Goal: Task Accomplishment & Management: Use online tool/utility

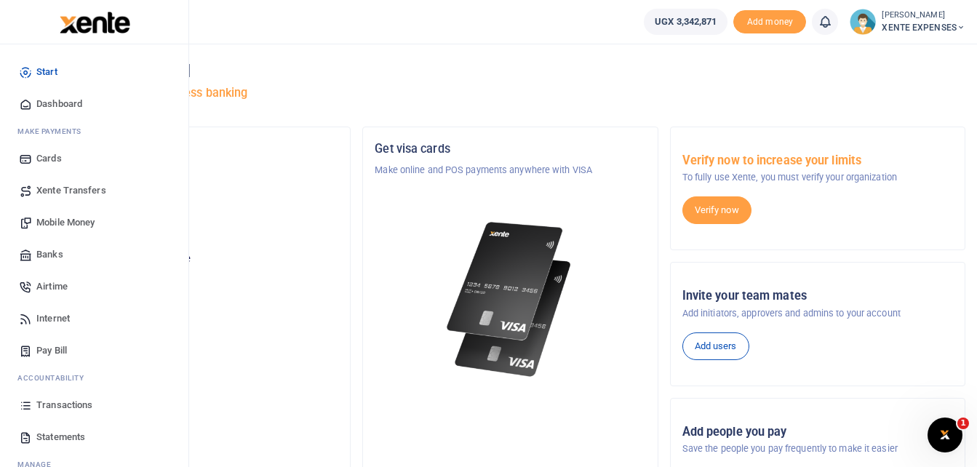
click at [77, 403] on span "Transactions" at bounding box center [64, 405] width 56 height 15
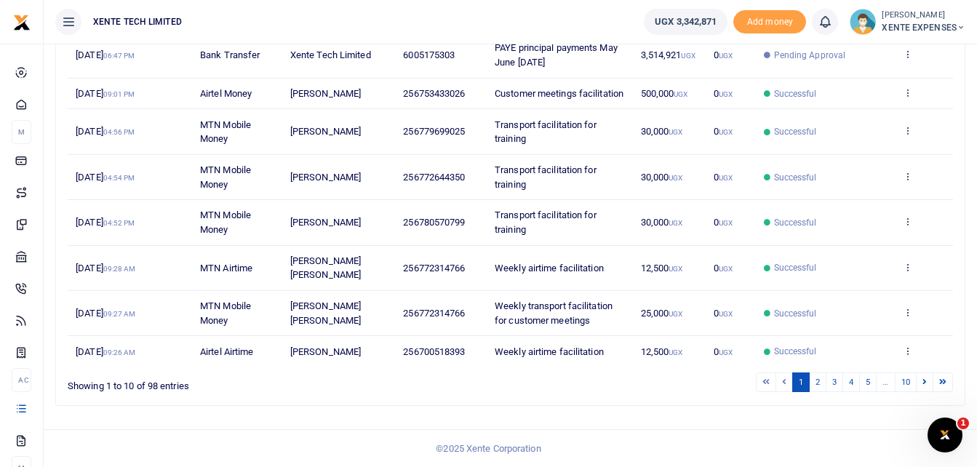
scroll to position [344, 0]
click at [906, 266] on icon at bounding box center [907, 267] width 9 height 10
click at [848, 328] on link "Send again" at bounding box center [854, 338] width 115 height 20
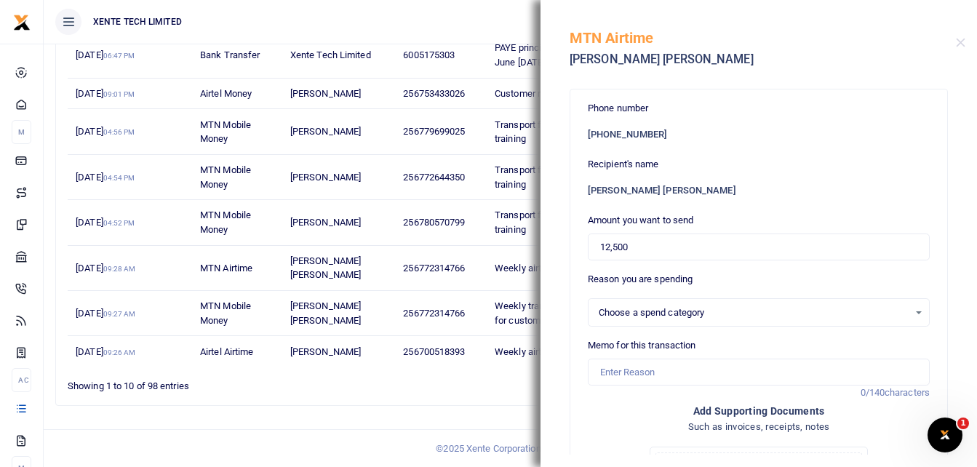
select select "15"
click at [624, 376] on input "Memo for this transaction" at bounding box center [759, 373] width 342 height 28
click at [825, 104] on div "Phone number +256 772314766" at bounding box center [759, 120] width 342 height 39
click at [607, 371] on input "Memo for this transaction" at bounding box center [759, 373] width 342 height 28
type input "Weekly airtime facilitation"
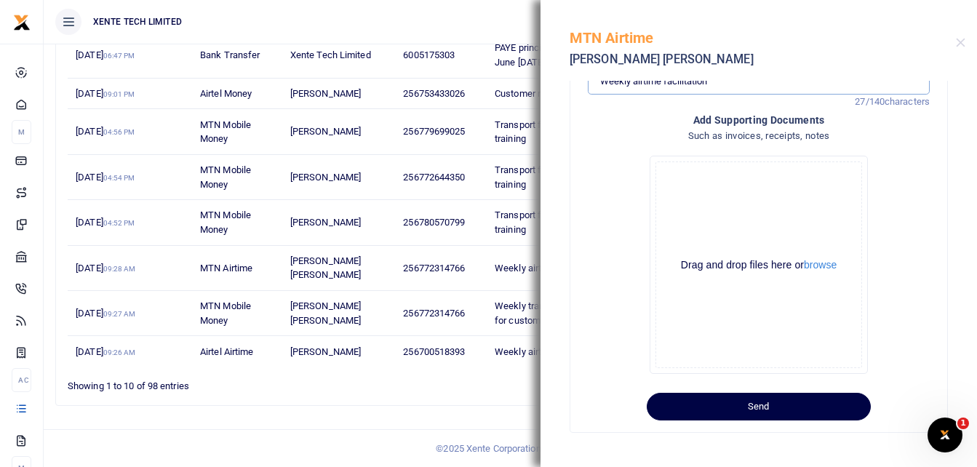
scroll to position [293, 0]
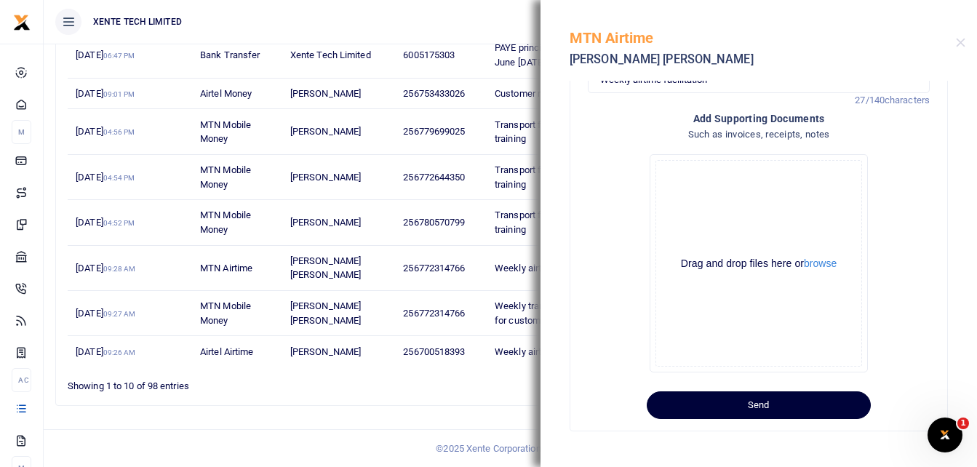
click at [704, 402] on button "Send" at bounding box center [759, 405] width 224 height 28
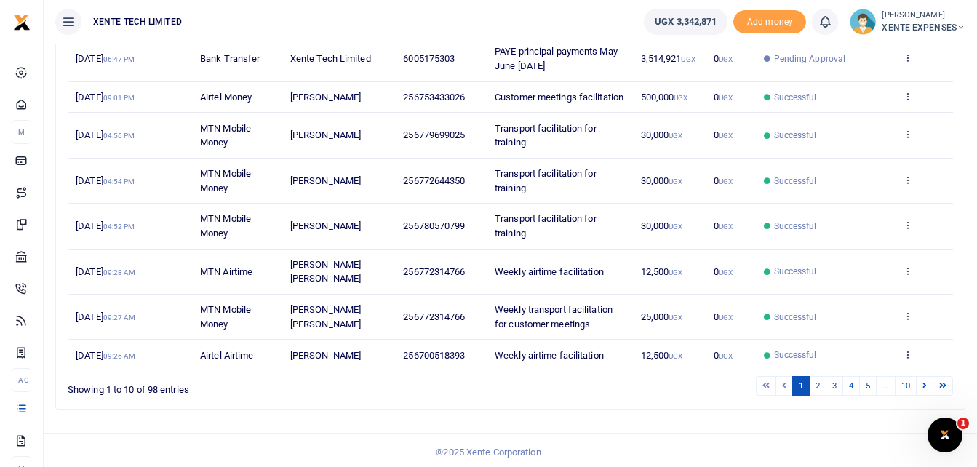
scroll to position [344, 0]
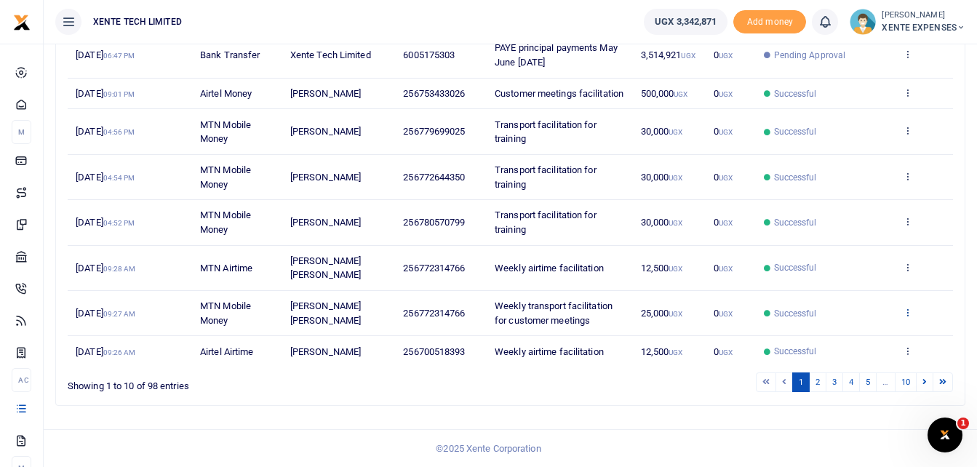
click at [909, 310] on icon at bounding box center [907, 312] width 9 height 10
click at [840, 373] on link "Send again" at bounding box center [854, 383] width 115 height 20
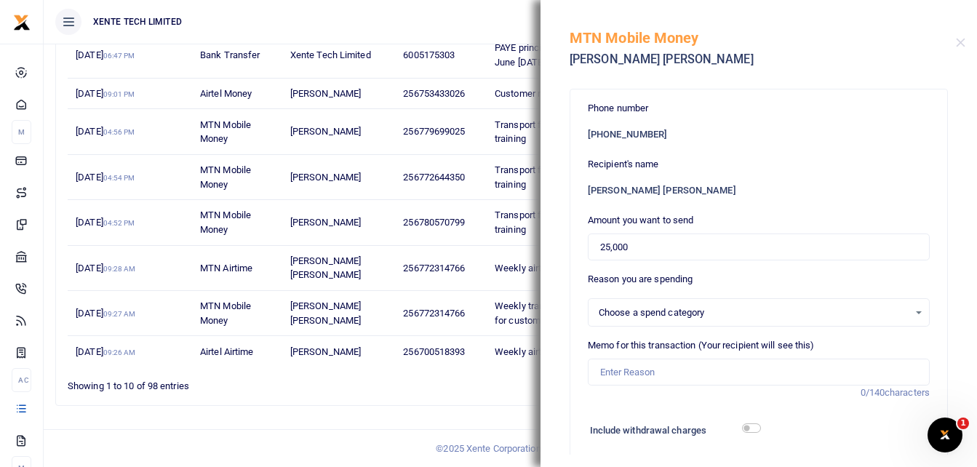
select select "15"
click at [628, 373] on input "Memo for this transaction (Your recipient will see this)" at bounding box center [759, 373] width 342 height 28
type input "Weekly transport facilitation for customer meetings"
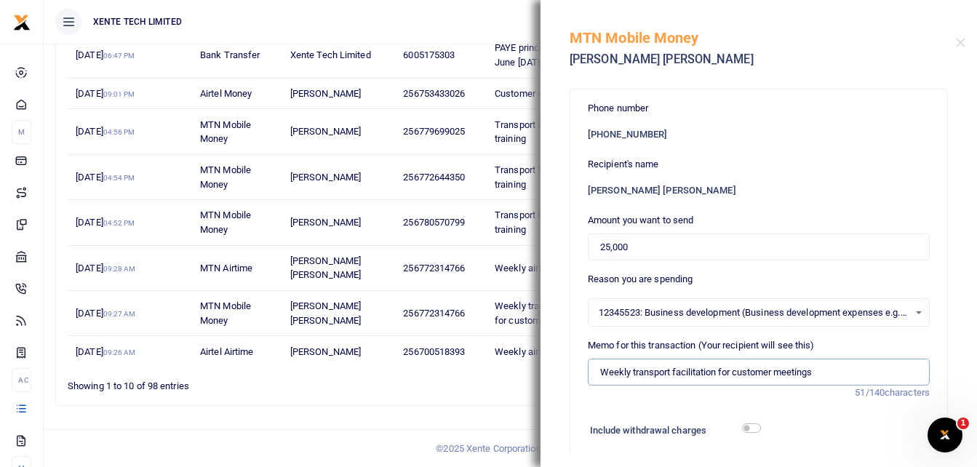
click at [600, 370] on input "Weekly transport facilitation for customer meetings" at bounding box center [759, 373] width 342 height 28
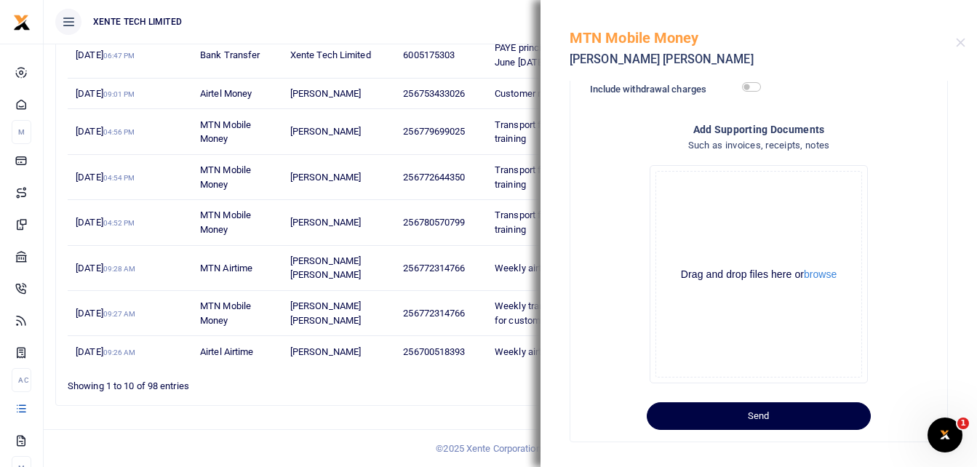
scroll to position [351, 0]
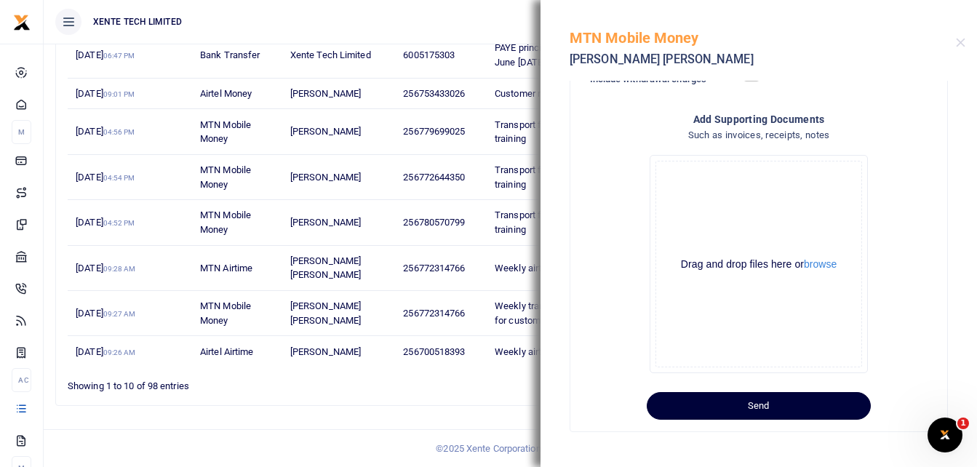
click at [797, 405] on button "Send" at bounding box center [759, 406] width 224 height 28
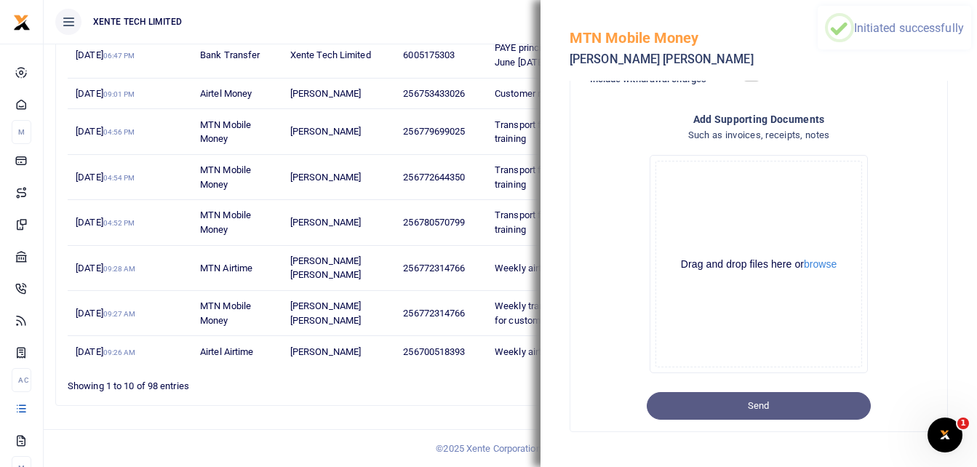
click at [282, 409] on div "Search: Date Transaction Name Account Number Memo Amount Fees Status Action 19t…" at bounding box center [510, 149] width 922 height 538
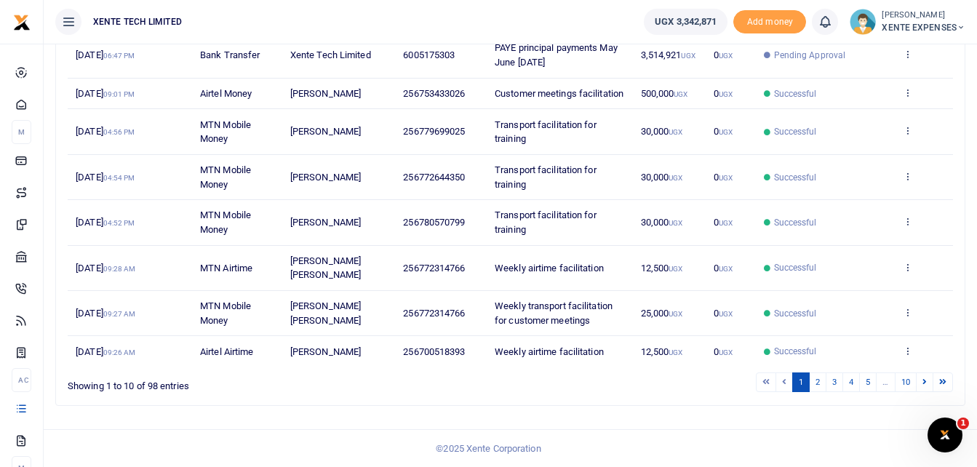
scroll to position [344, 0]
click at [823, 381] on link "2" at bounding box center [817, 383] width 17 height 20
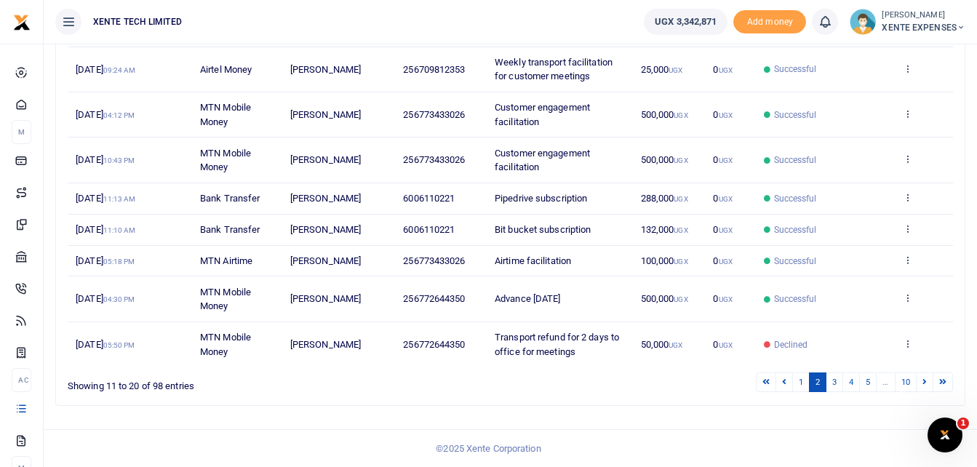
scroll to position [156, 0]
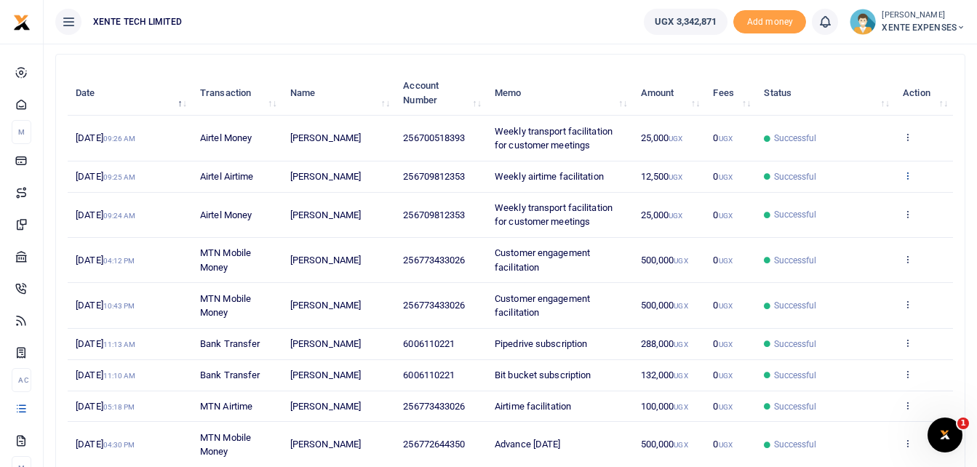
click at [910, 171] on icon at bounding box center [907, 175] width 9 height 10
click at [855, 228] on link "Send again" at bounding box center [854, 233] width 115 height 20
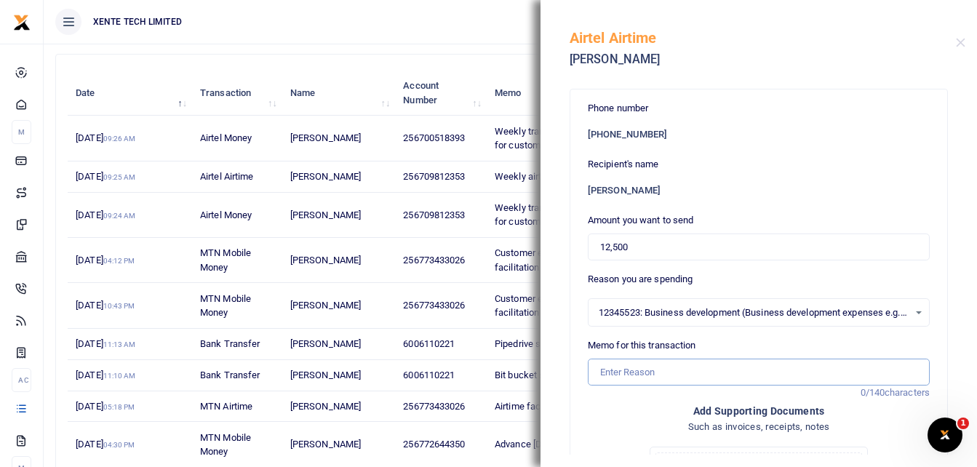
click at [627, 368] on input "Memo for this transaction" at bounding box center [759, 373] width 342 height 28
type input "Weekly airtime facilitation"
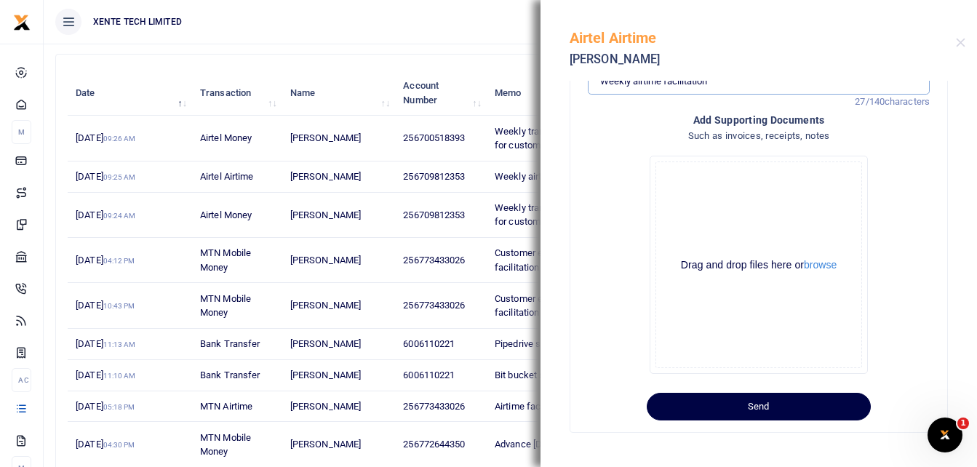
scroll to position [293, 0]
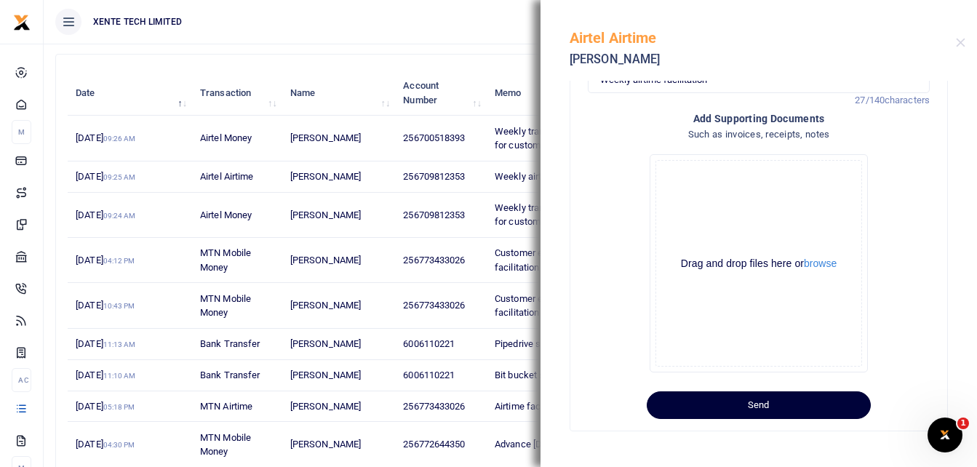
click at [720, 411] on button "Send" at bounding box center [759, 405] width 224 height 28
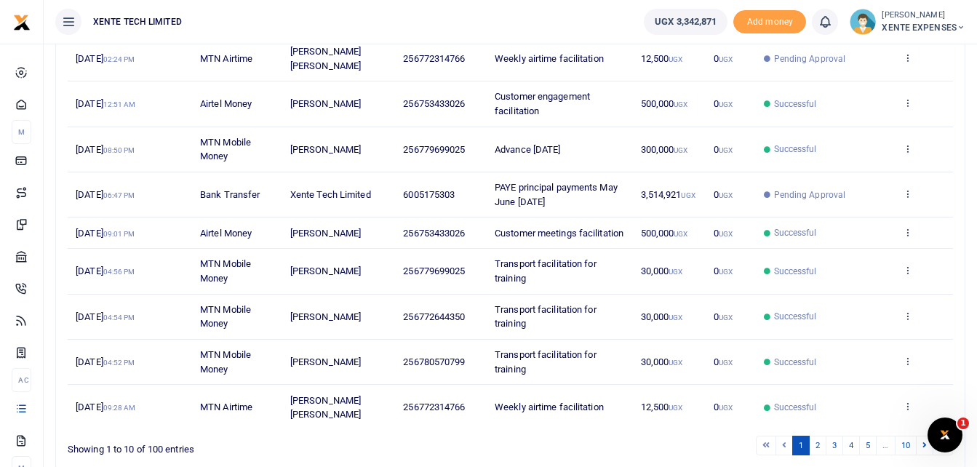
scroll to position [358, 0]
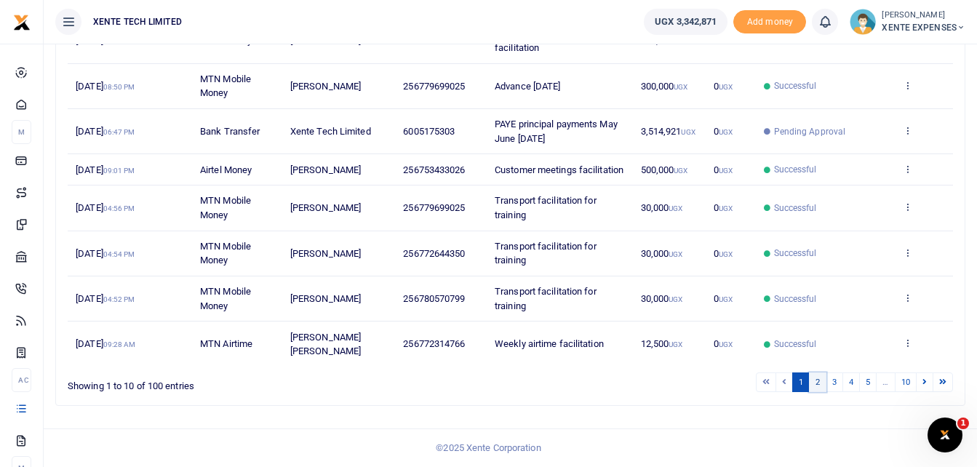
click at [815, 380] on link "2" at bounding box center [817, 383] width 17 height 20
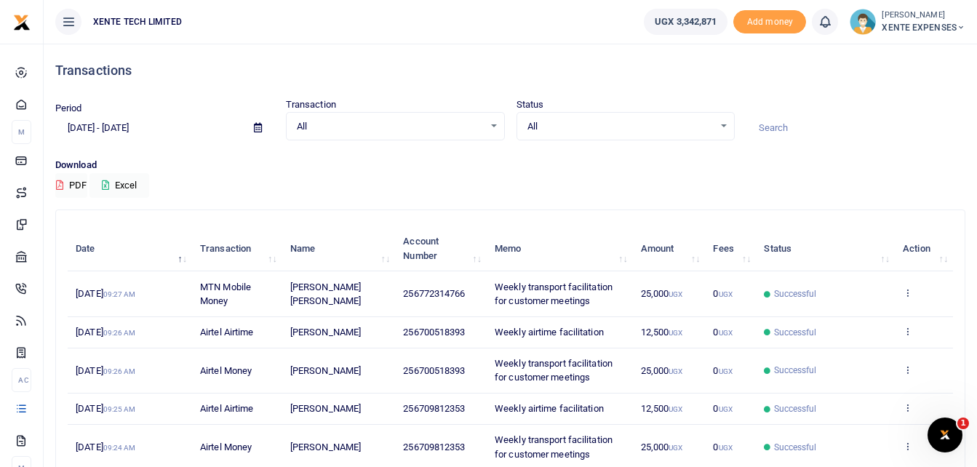
scroll to position [146, 0]
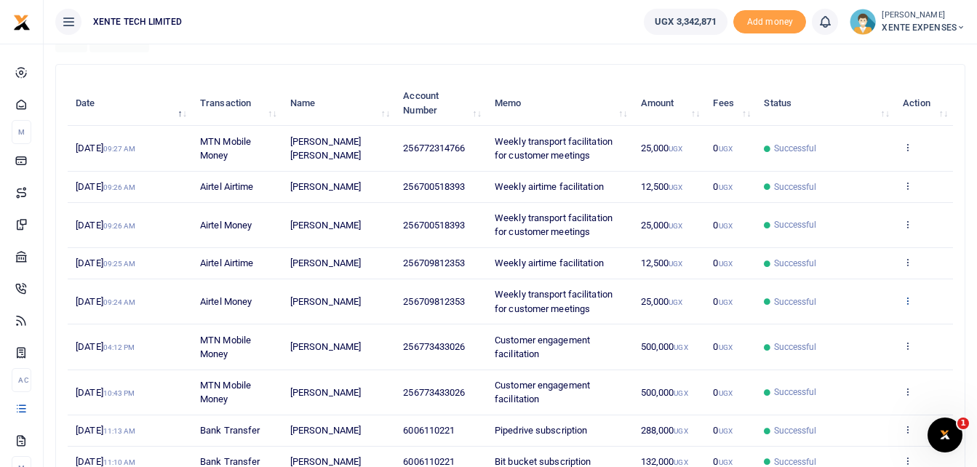
click at [908, 300] on icon at bounding box center [907, 300] width 9 height 10
click at [862, 355] on link "Send again" at bounding box center [854, 358] width 115 height 20
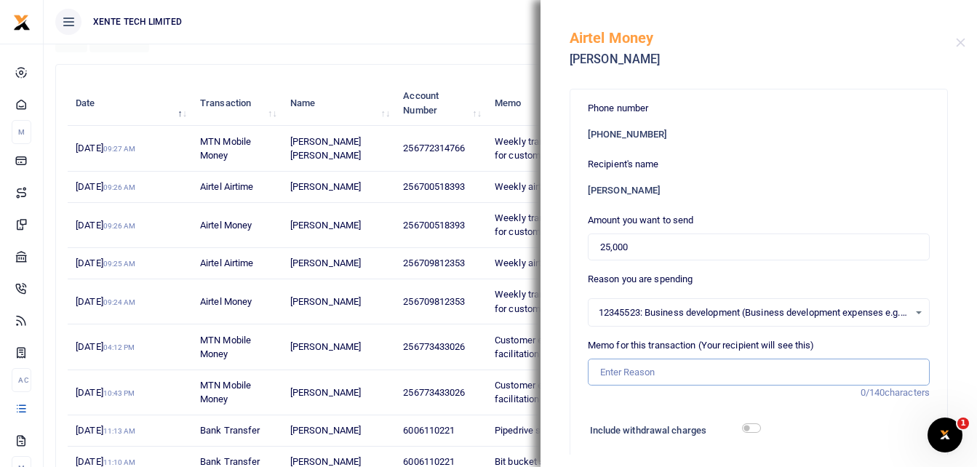
click at [627, 375] on input "Memo for this transaction (Your recipient will see this)" at bounding box center [759, 373] width 342 height 28
type input "Weekly transport facilitation for customer meetings"
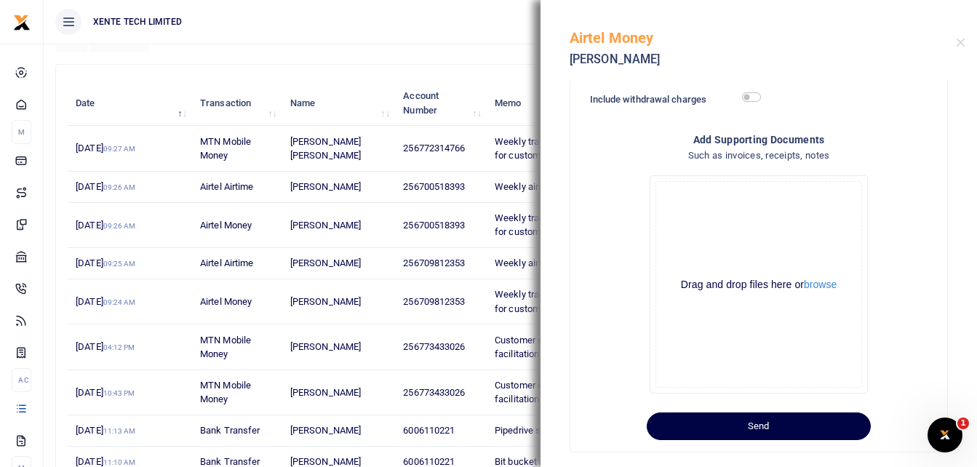
scroll to position [351, 0]
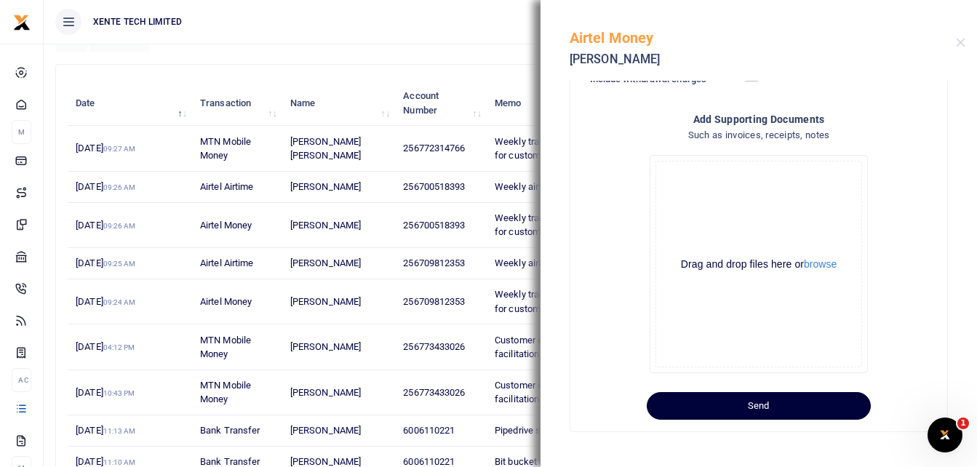
click at [741, 407] on button "Send" at bounding box center [759, 406] width 224 height 28
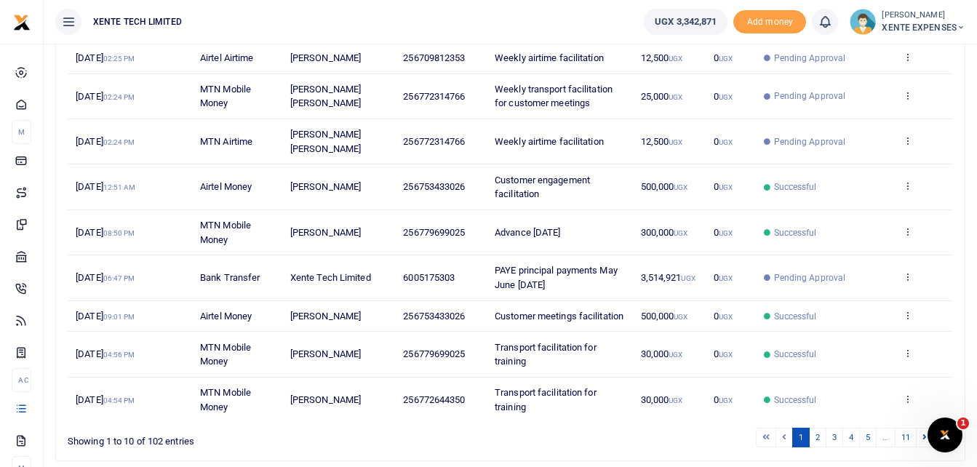
scroll to position [344, 0]
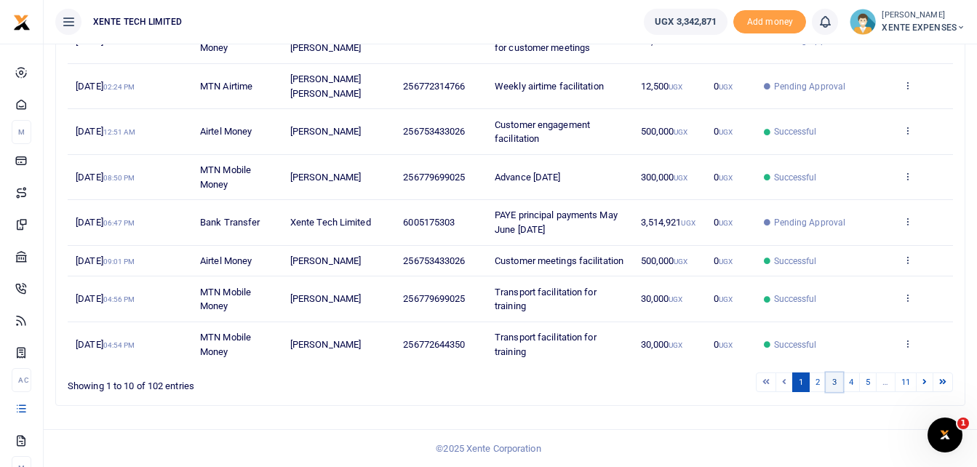
click at [833, 382] on link "3" at bounding box center [834, 383] width 17 height 20
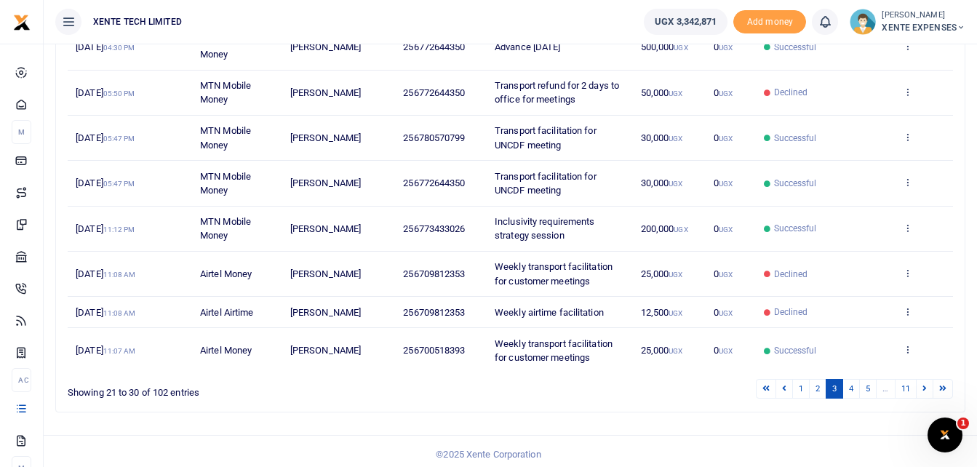
scroll to position [316, 0]
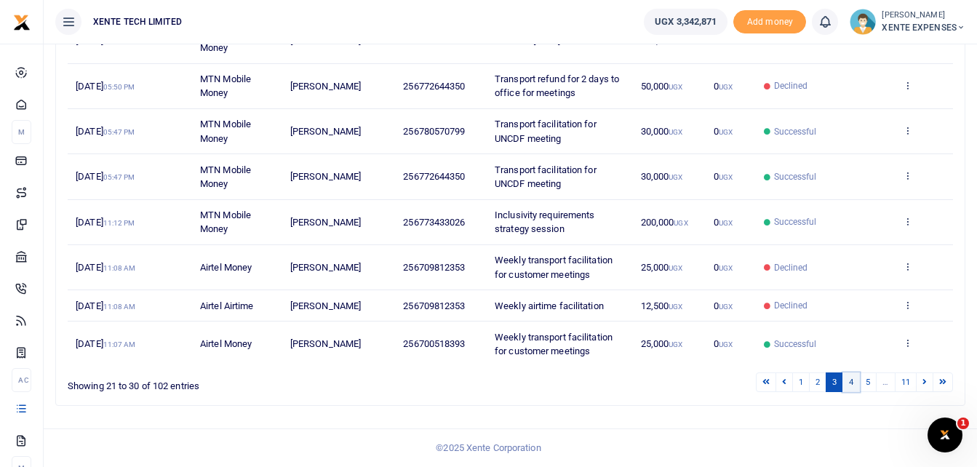
click at [851, 386] on link "4" at bounding box center [851, 383] width 17 height 20
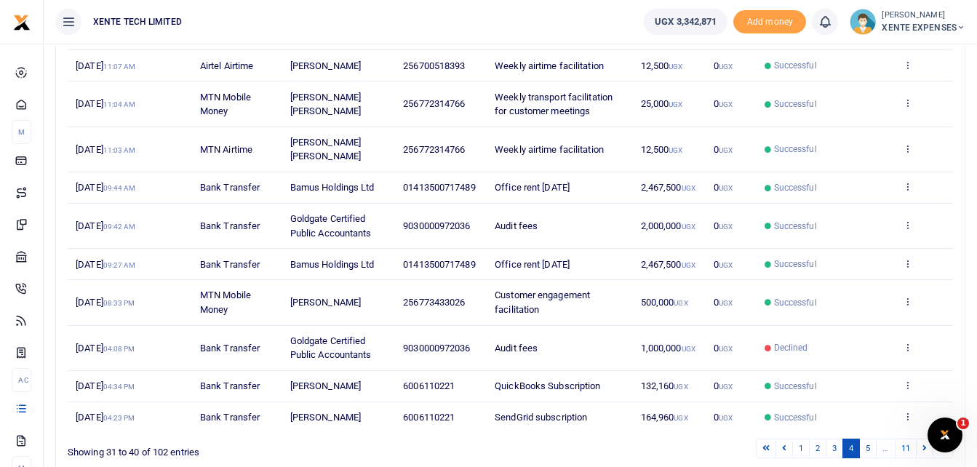
scroll to position [69, 0]
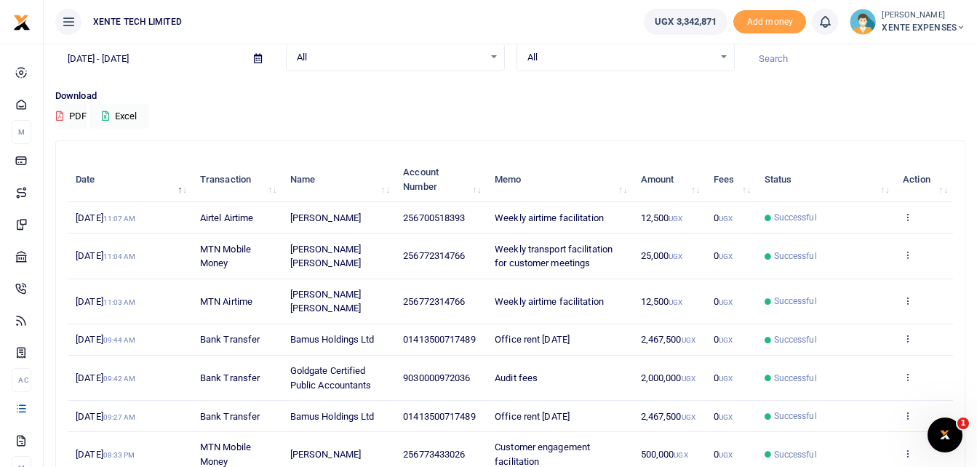
click at [910, 210] on td "View details Send again" at bounding box center [924, 217] width 58 height 31
click at [909, 212] on icon at bounding box center [907, 217] width 9 height 10
click at [856, 280] on link "Send again" at bounding box center [854, 274] width 115 height 20
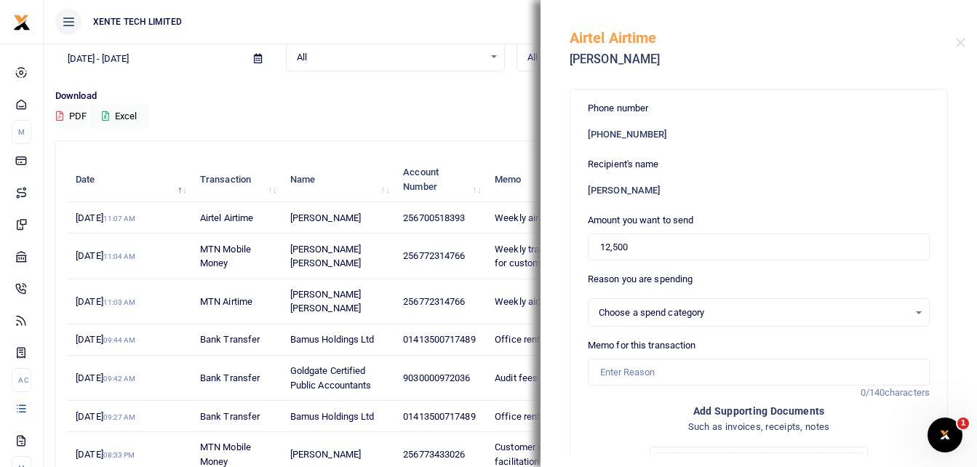
select select "15"
click at [645, 375] on input "Memo for this transaction" at bounding box center [759, 373] width 342 height 28
type input "Weekly airtime facilitation"
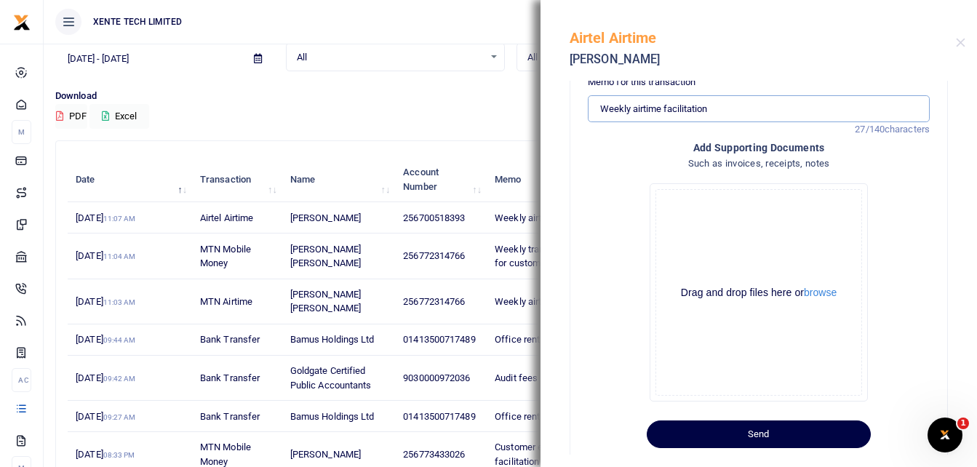
scroll to position [293, 0]
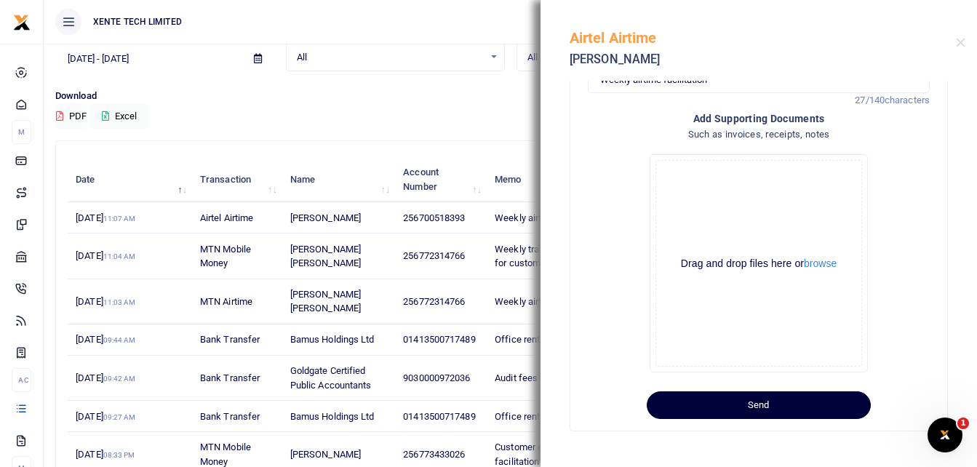
click at [690, 408] on button "Send" at bounding box center [759, 405] width 224 height 28
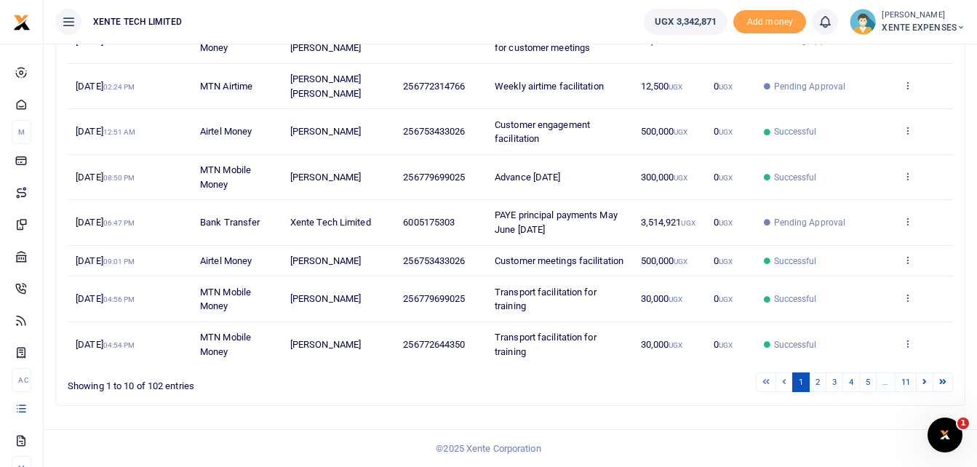
scroll to position [344, 0]
click at [820, 378] on link "2" at bounding box center [817, 383] width 17 height 20
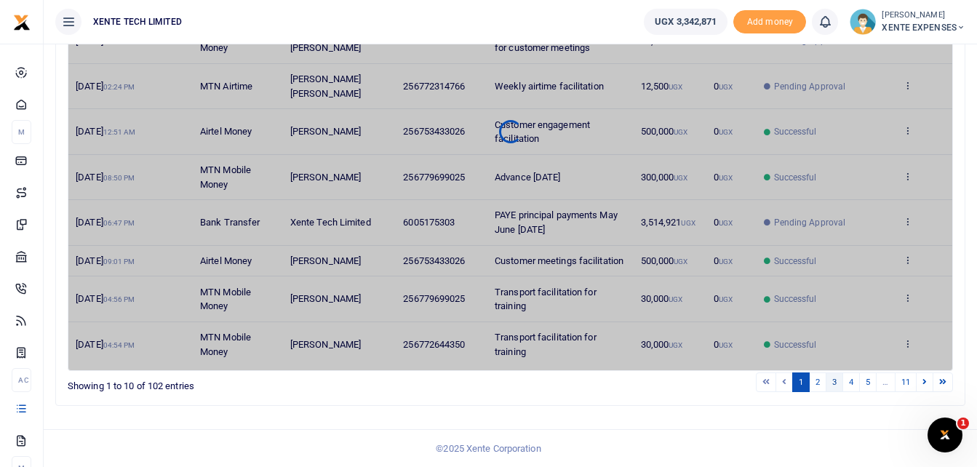
scroll to position [316, 0]
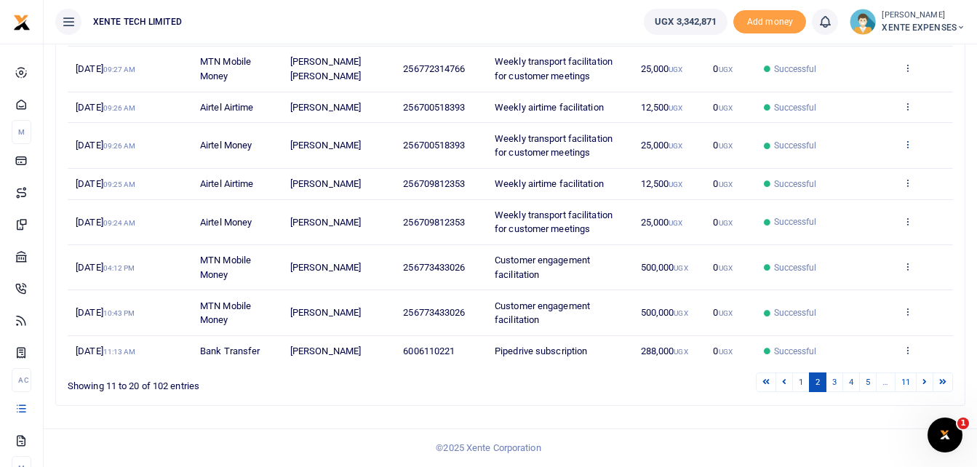
click at [907, 144] on icon at bounding box center [907, 144] width 9 height 10
click at [839, 202] on link "Send again" at bounding box center [854, 201] width 115 height 20
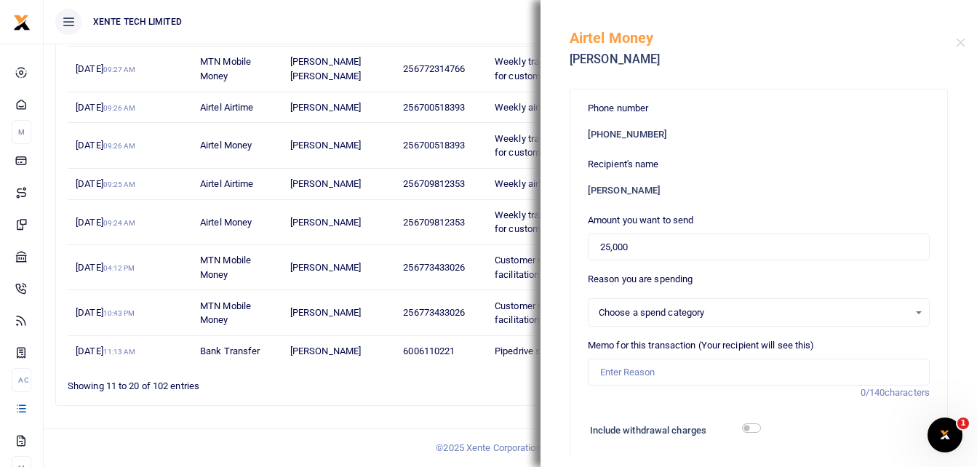
select select "15"
click at [613, 372] on input "Memo for this transaction (Your recipient will see this)" at bounding box center [759, 373] width 342 height 28
type input "Weekly transport facilitation for customer meetings"
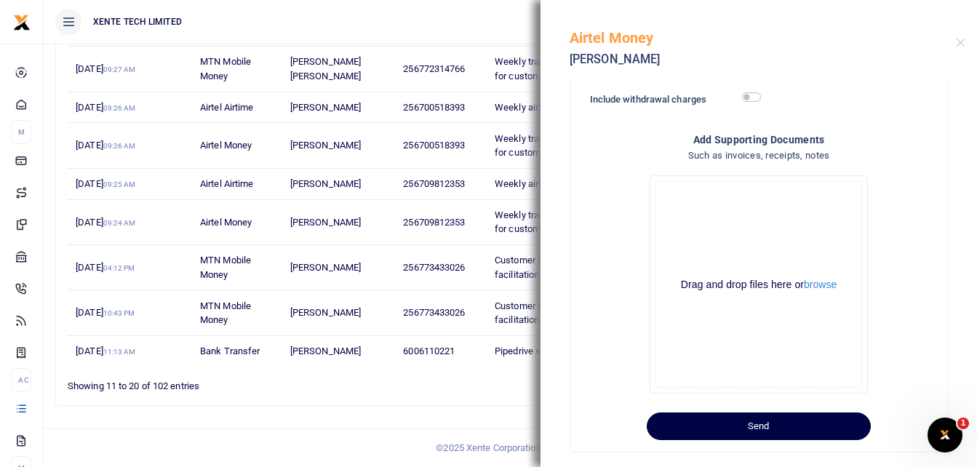
scroll to position [351, 0]
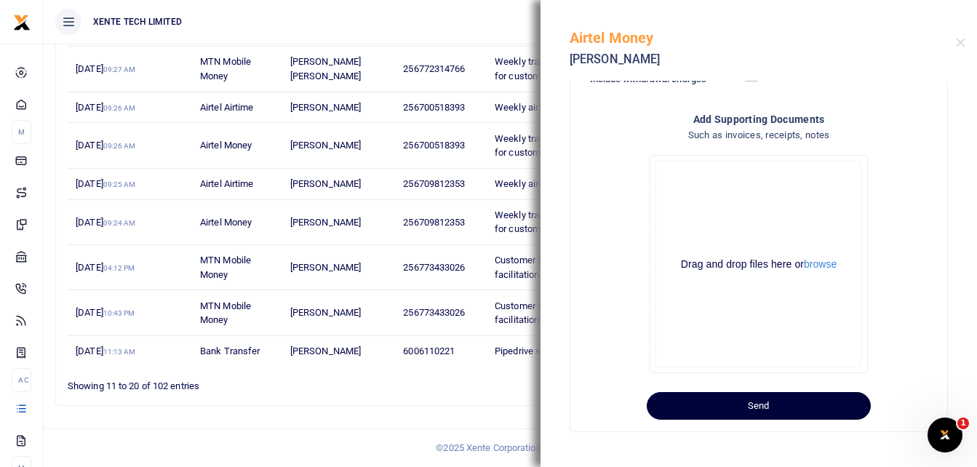
click at [743, 406] on button "Send" at bounding box center [759, 406] width 224 height 28
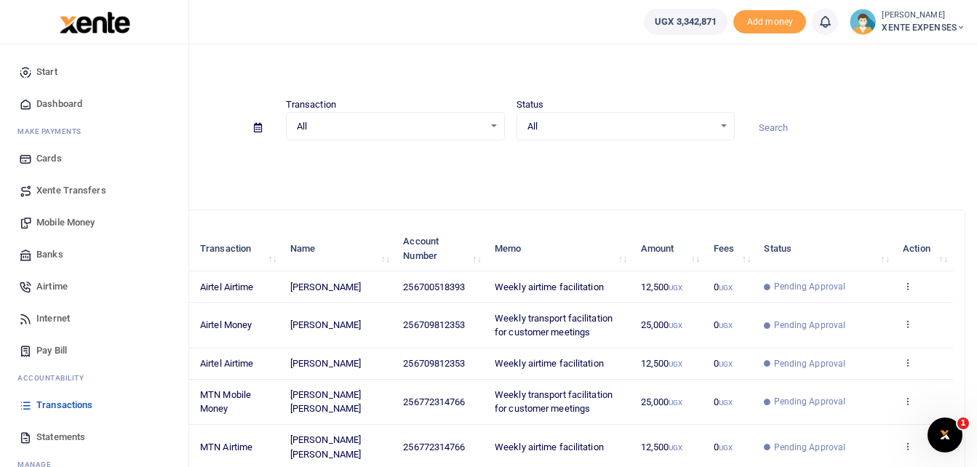
click at [56, 405] on span "Transactions" at bounding box center [64, 405] width 56 height 15
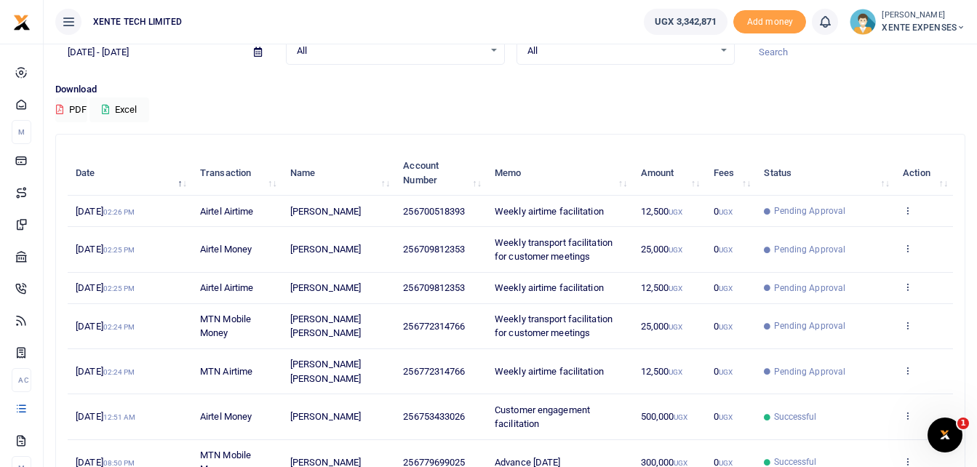
scroll to position [73, 0]
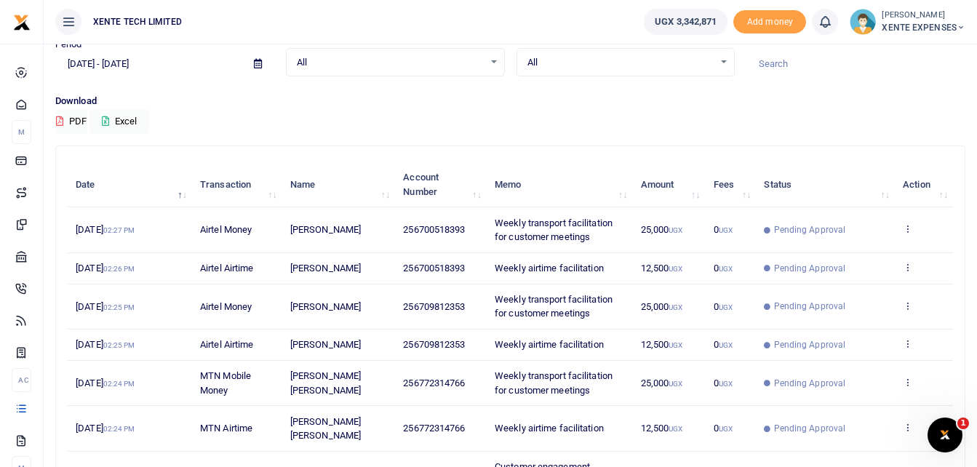
scroll to position [73, 0]
